Goal: Use online tool/utility: Utilize a website feature to perform a specific function

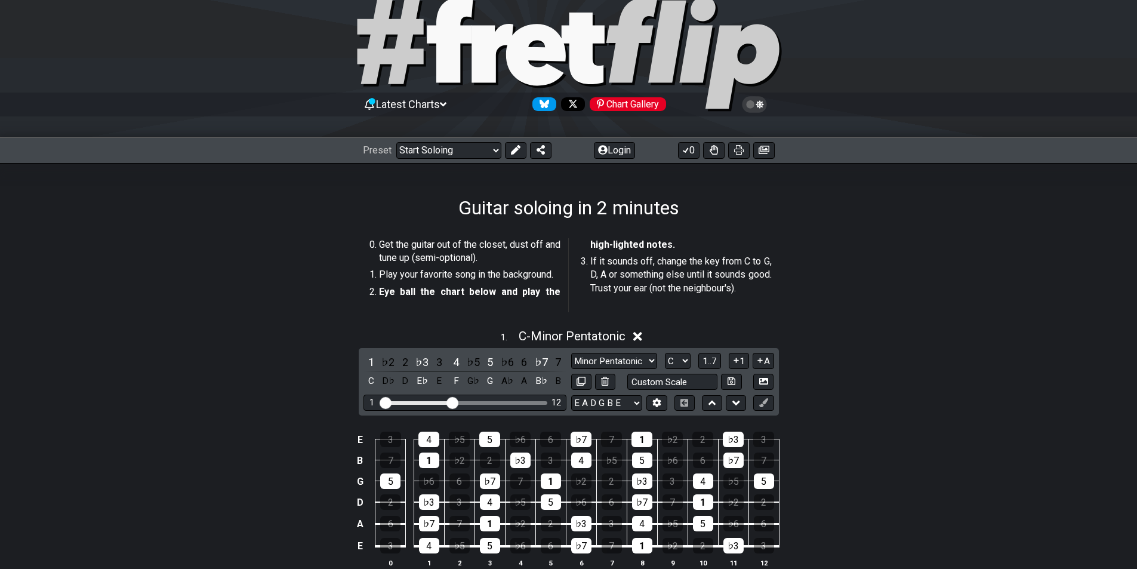
scroll to position [119, 0]
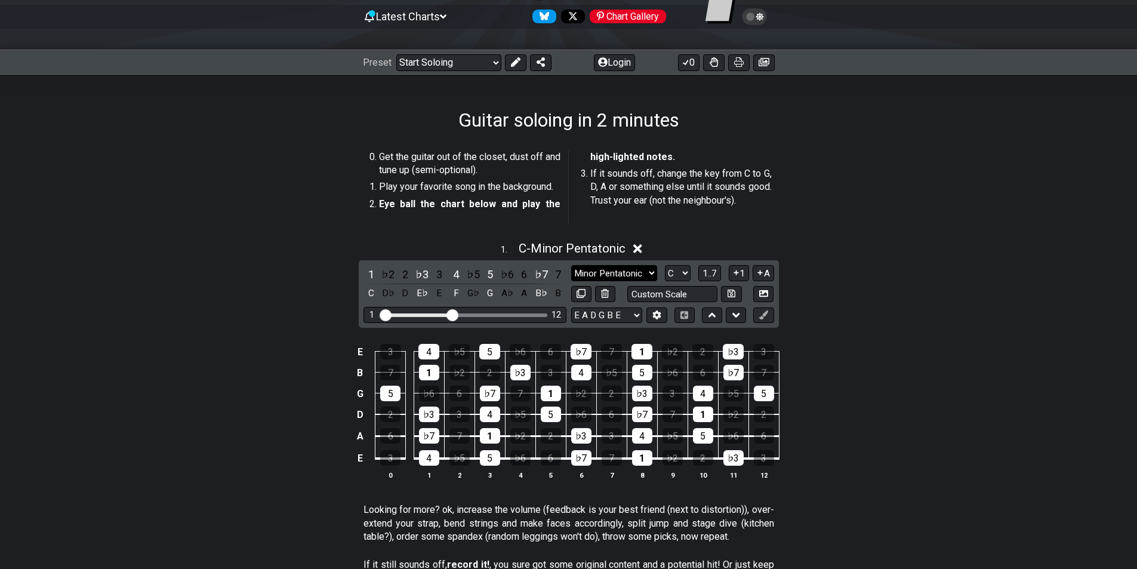
click at [631, 265] on div "1 ♭2 2 ♭3 3 4 ♭5 5 ♭6 6 ♭7 7 C D♭ D E♭ E F G♭ G A♭ A B♭ B Minor Pentatonic Root…" at bounding box center [569, 293] width 420 height 67
click at [633, 272] on select "Minor Pentatonic Root Minor Pentatonic Major Pentatonic Minor Blues Major Blues…" at bounding box center [614, 273] width 86 height 16
select select "Major / [PERSON_NAME]"
click at [571, 265] on select "Minor Pentatonic Root Minor Pentatonic Major Pentatonic Minor Blues Major Blues…" at bounding box center [614, 273] width 86 height 16
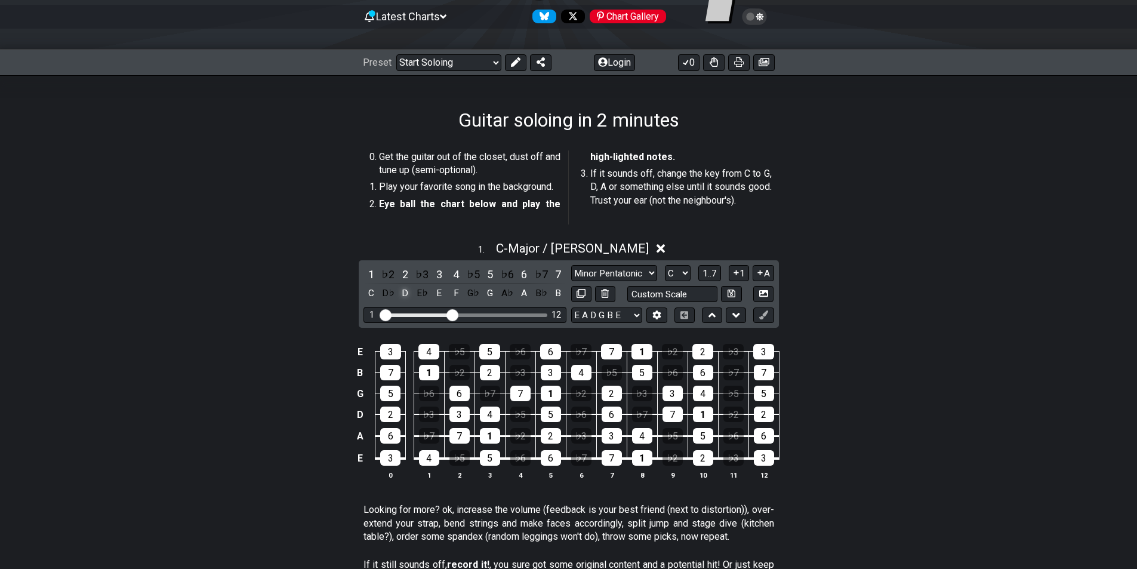
click at [400, 293] on div "D" at bounding box center [406, 293] width 16 height 16
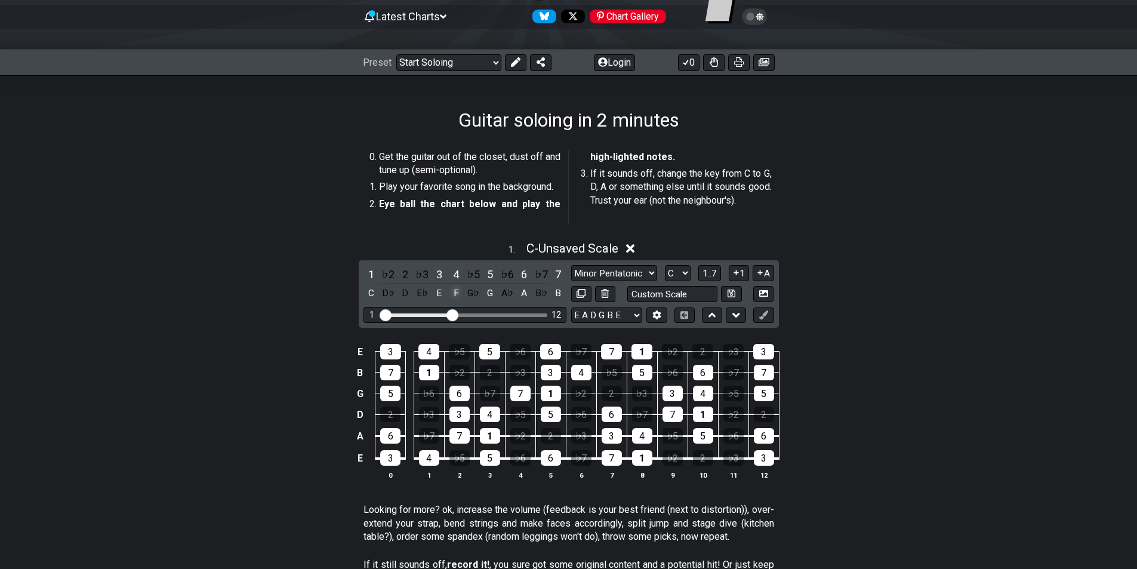
click at [450, 294] on div "F" at bounding box center [456, 293] width 16 height 16
click at [528, 291] on div "A" at bounding box center [524, 293] width 16 height 16
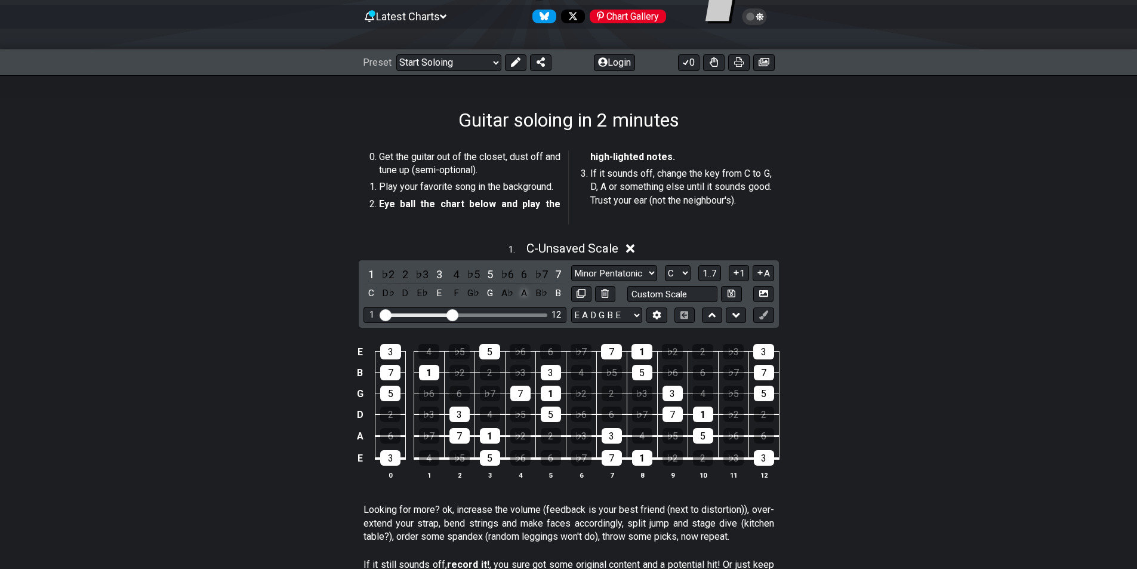
click at [525, 293] on div "A" at bounding box center [524, 293] width 16 height 16
drag, startPoint x: 525, startPoint y: 294, endPoint x: 552, endPoint y: 293, distance: 27.5
click at [524, 296] on div "A" at bounding box center [524, 293] width 16 height 16
click at [559, 298] on div "B" at bounding box center [558, 293] width 16 height 16
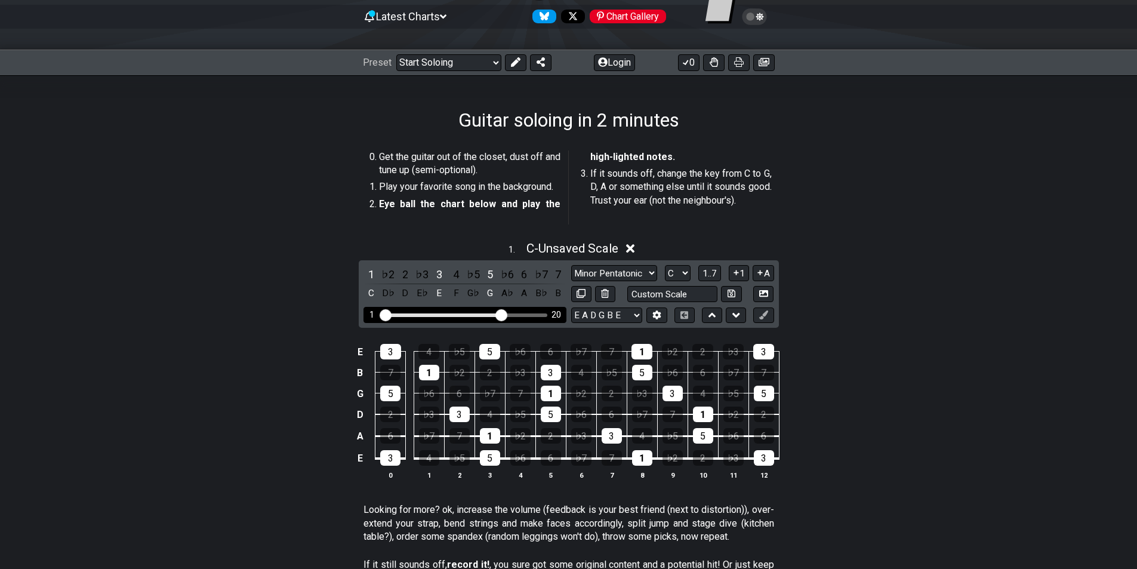
drag, startPoint x: 454, startPoint y: 312, endPoint x: 509, endPoint y: 315, distance: 55.6
click at [500, 314] on input "Visible fret range" at bounding box center [465, 314] width 170 height 0
